Goal: Task Accomplishment & Management: Complete application form

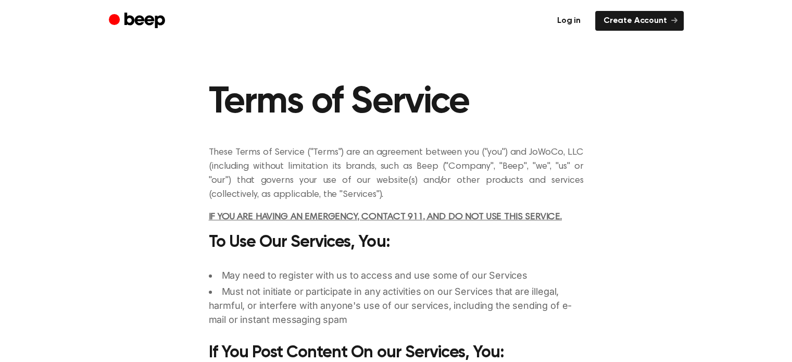
click at [570, 22] on link "Log in" at bounding box center [569, 21] width 40 height 20
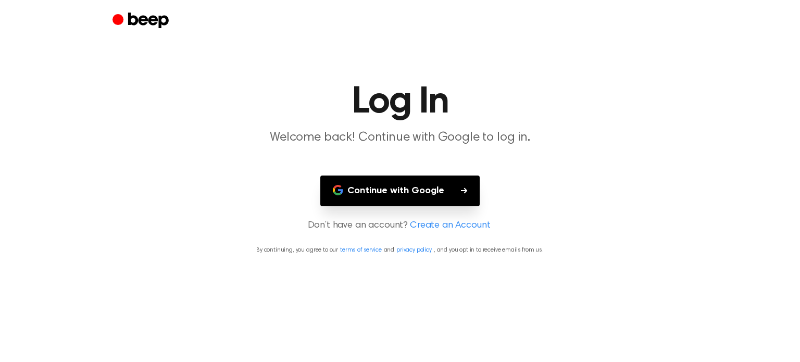
click at [426, 192] on button "Continue with Google" at bounding box center [399, 190] width 159 height 31
click at [441, 219] on link "Create an Account" at bounding box center [450, 226] width 80 height 14
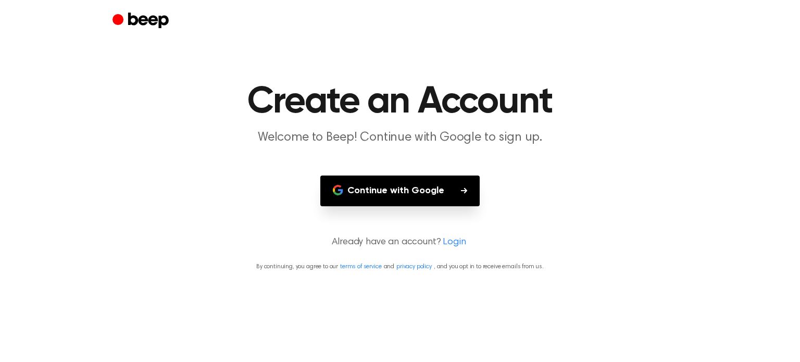
click at [429, 198] on button "Continue with Google" at bounding box center [399, 190] width 159 height 31
